Goal: Task Accomplishment & Management: Manage account settings

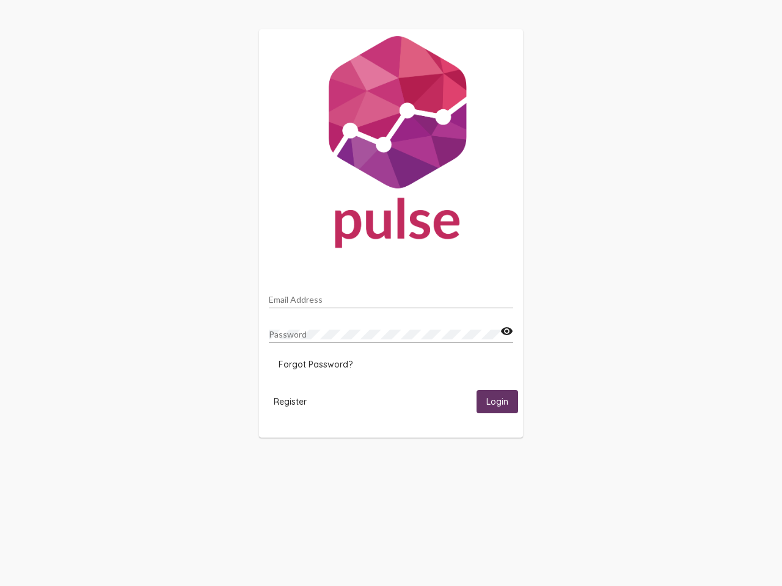
click at [391, 296] on input "Email Address" at bounding box center [391, 300] width 244 height 10
click at [506, 332] on mat-icon "visibility" at bounding box center [506, 331] width 13 height 15
click at [315, 365] on span "Forgot Password?" at bounding box center [316, 364] width 74 height 11
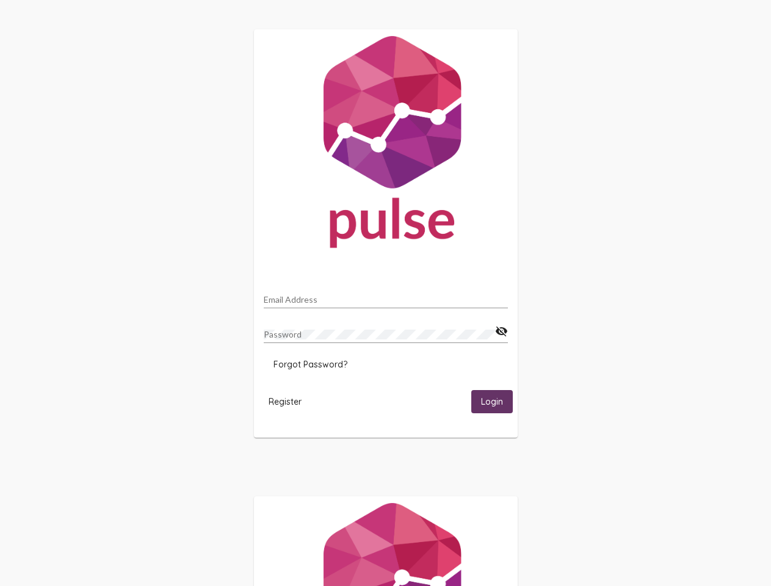
click at [290, 401] on span "Register" at bounding box center [285, 401] width 33 height 11
click at [497, 401] on span "Login" at bounding box center [492, 402] width 22 height 11
